Goal: Task Accomplishment & Management: Use online tool/utility

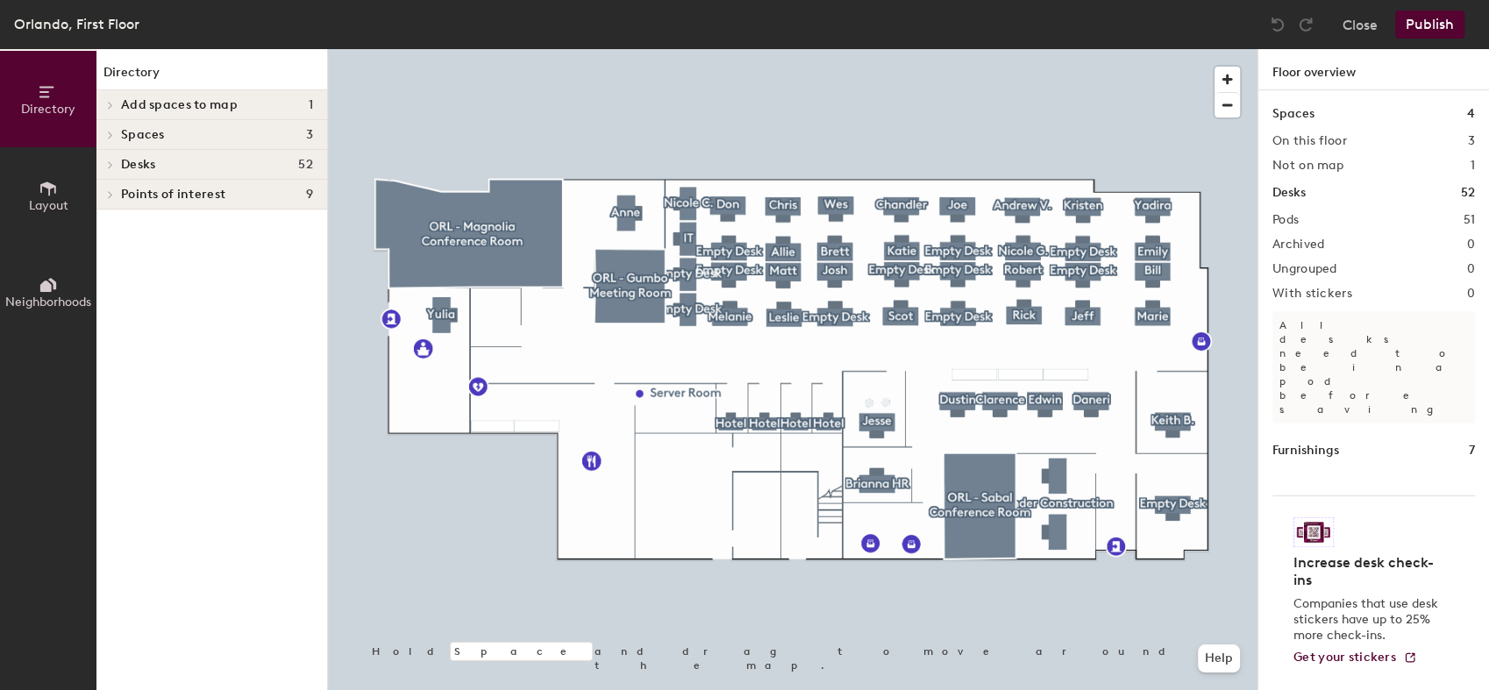
click at [839, 49] on div at bounding box center [793, 49] width 930 height 0
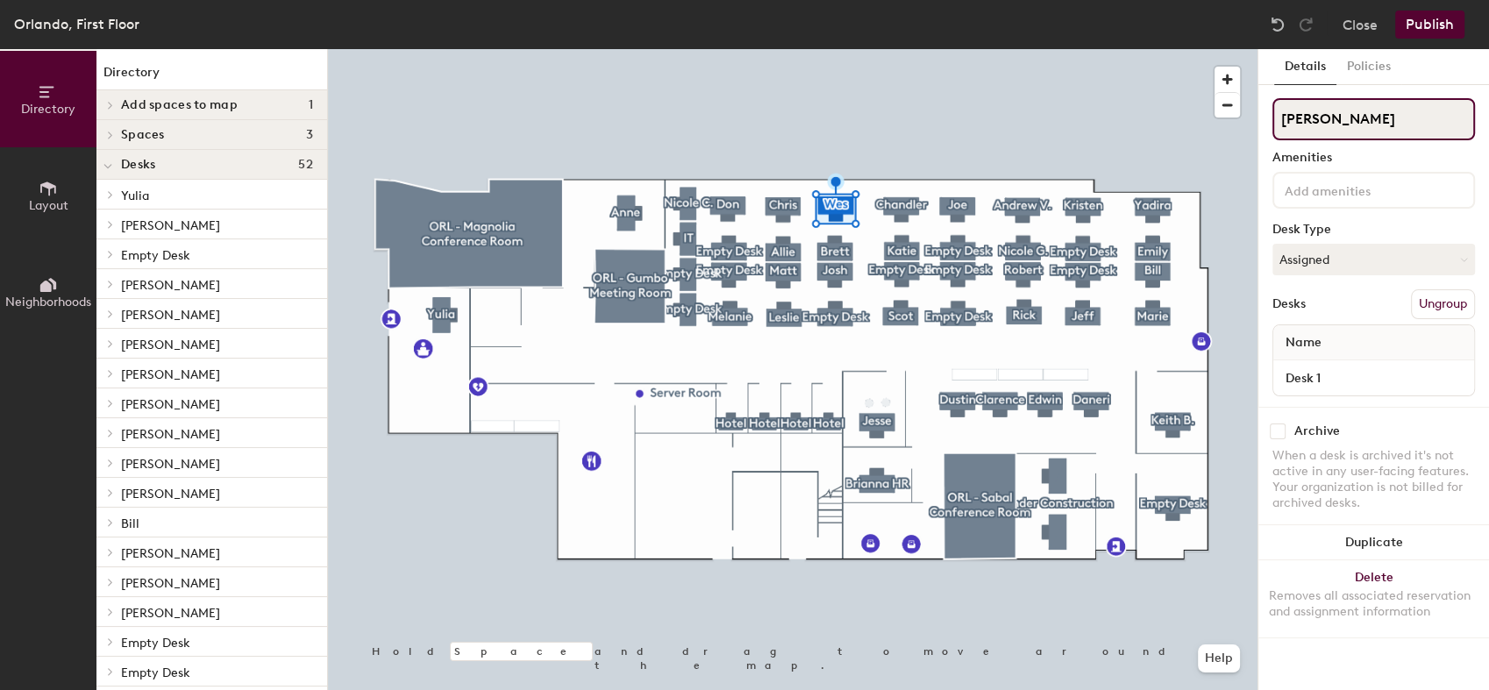
click at [1333, 121] on input "[PERSON_NAME]" at bounding box center [1374, 119] width 203 height 42
click at [1237, 119] on div "Directory Layout Neighborhoods Directory Add spaces to map 1 (Future offices) S…" at bounding box center [744, 369] width 1489 height 641
type input "Empty Desk"
click at [1361, 271] on button "Assigned" at bounding box center [1374, 260] width 203 height 32
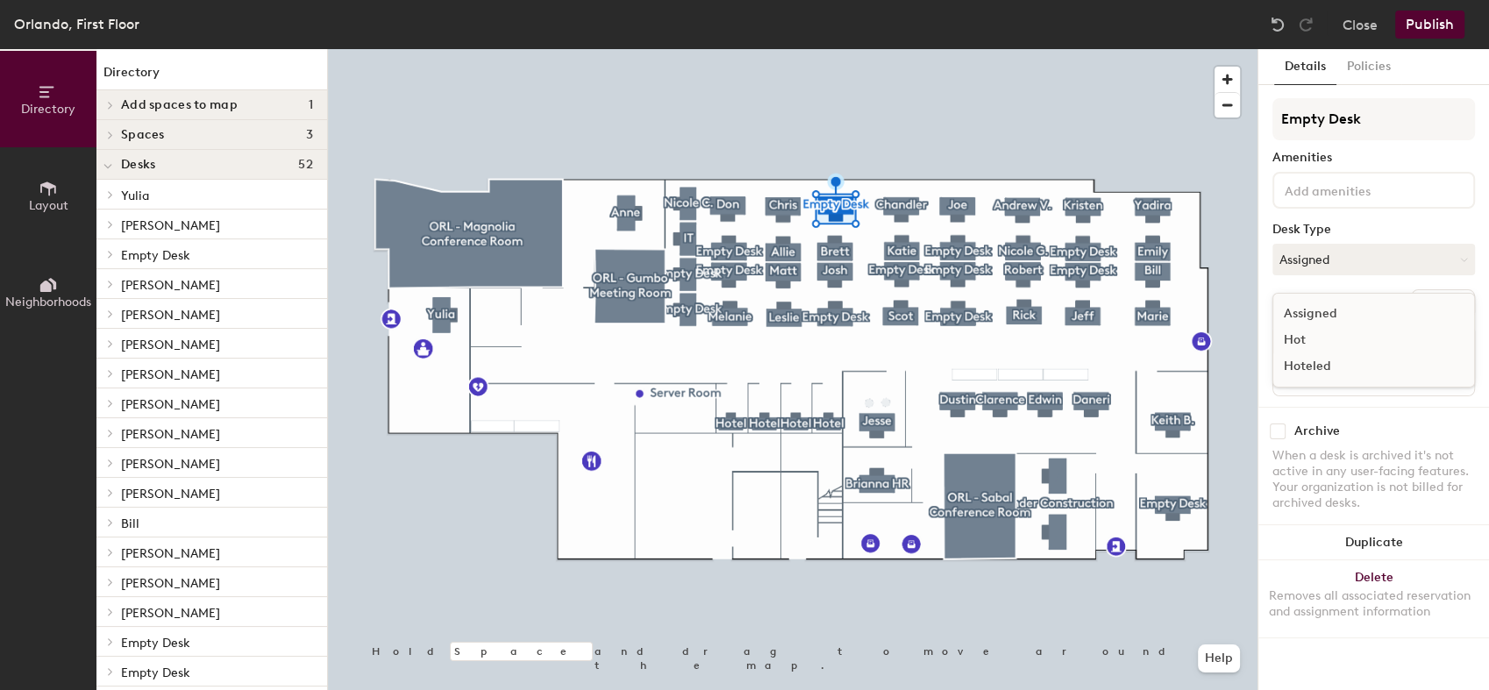
click at [1343, 360] on div "Hoteled" at bounding box center [1361, 366] width 175 height 26
click at [1441, 26] on button "Publish" at bounding box center [1430, 25] width 69 height 28
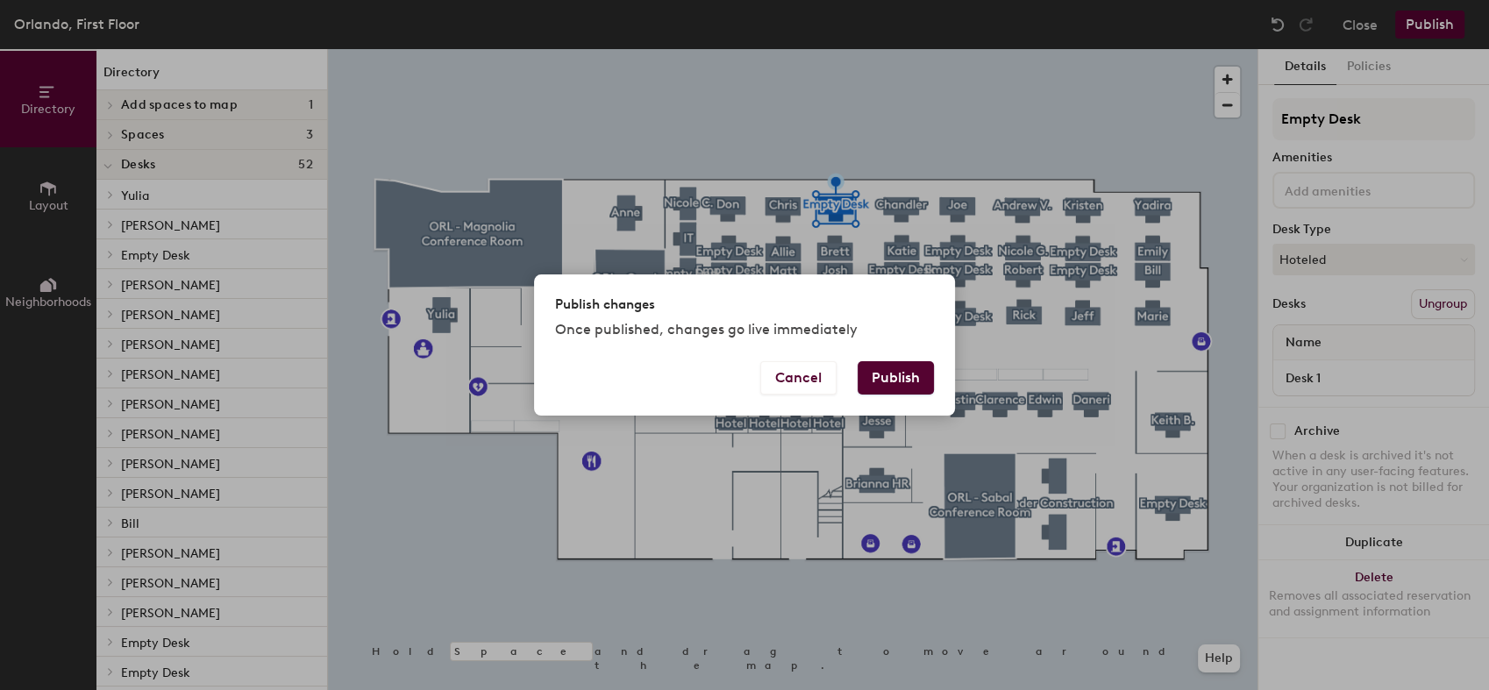
click at [897, 371] on button "Publish" at bounding box center [896, 377] width 76 height 33
